Goal: Navigation & Orientation: Find specific page/section

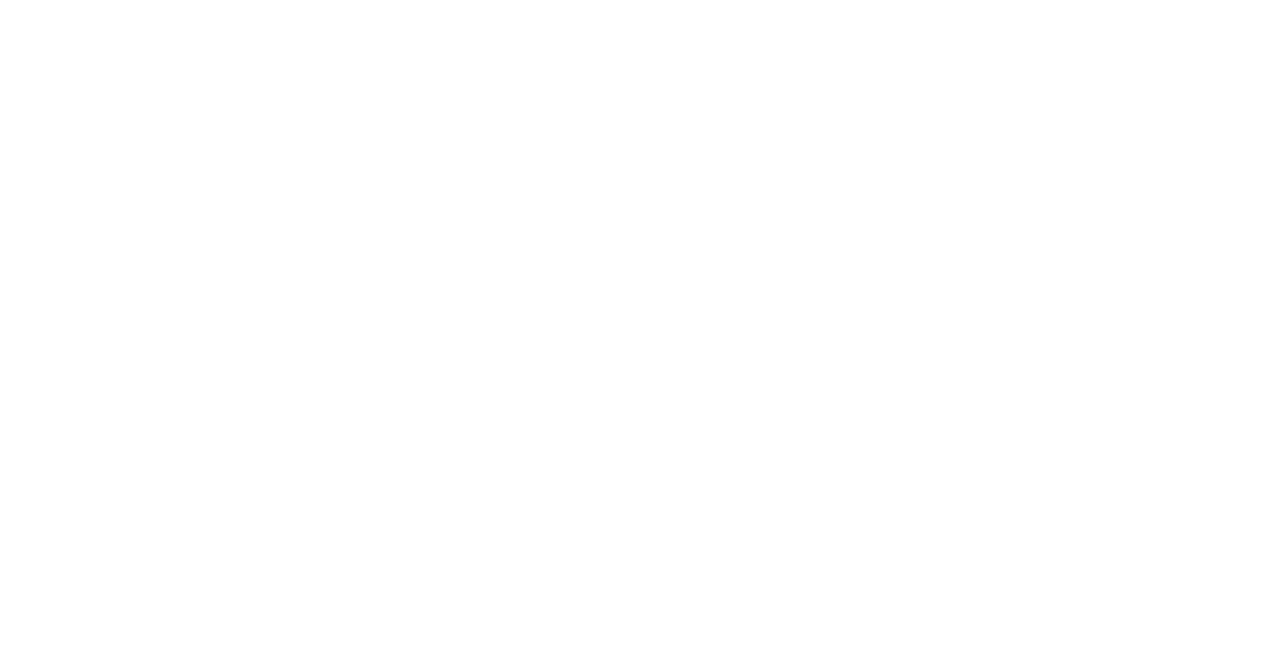
type input "b"
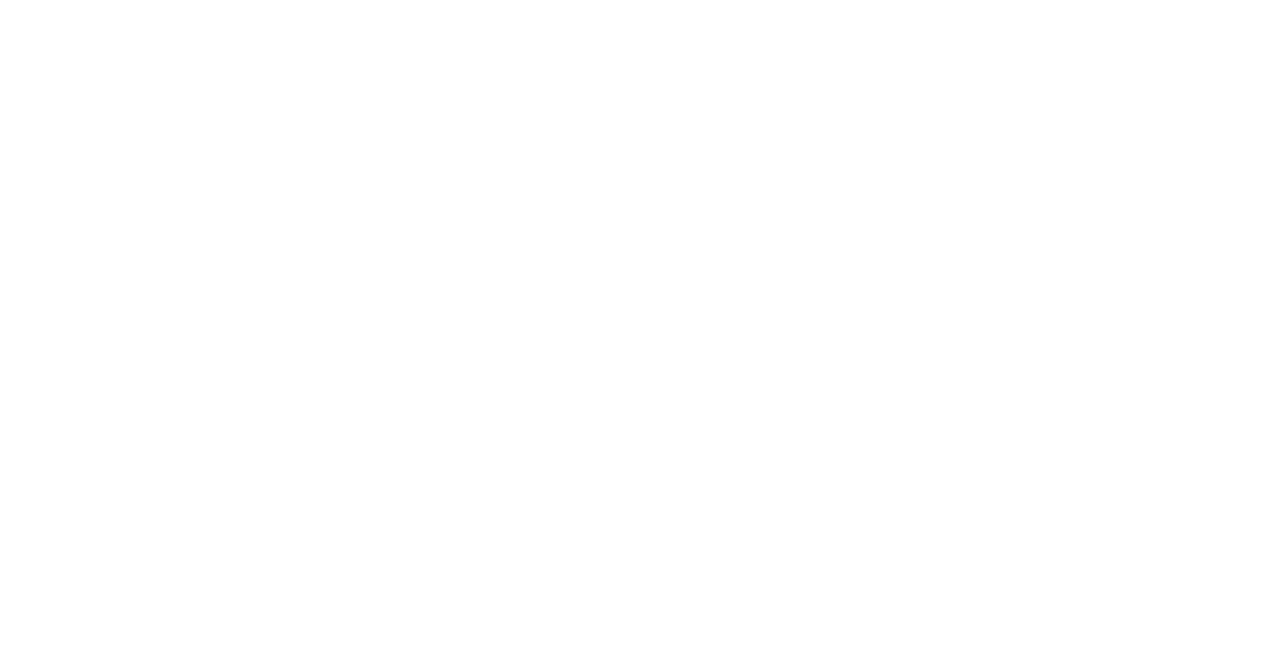
click at [975, 332] on div at bounding box center [638, 327] width 1261 height 655
